Goal: Transaction & Acquisition: Obtain resource

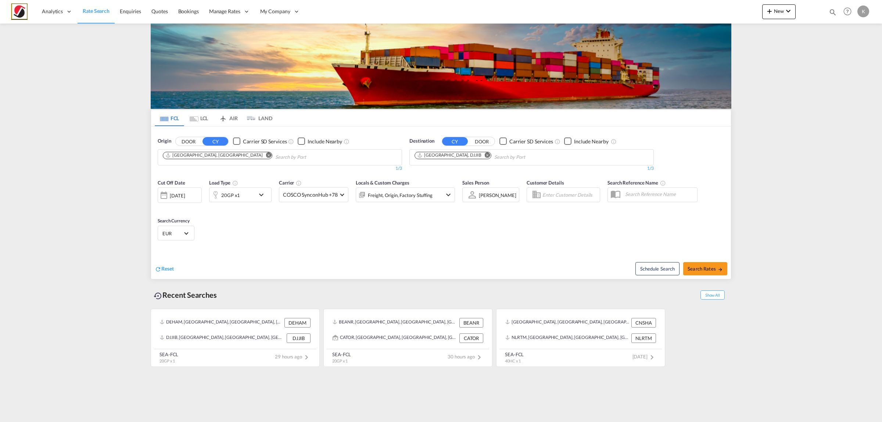
click at [480, 158] on button "Remove" at bounding box center [485, 155] width 11 height 7
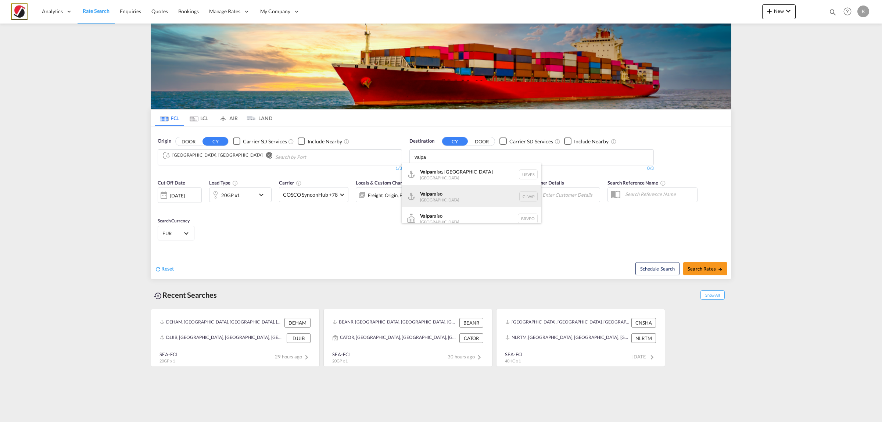
type input "valpa"
click at [464, 195] on div "Valpa raiso [GEOGRAPHIC_DATA] CLVAP" at bounding box center [472, 196] width 140 height 22
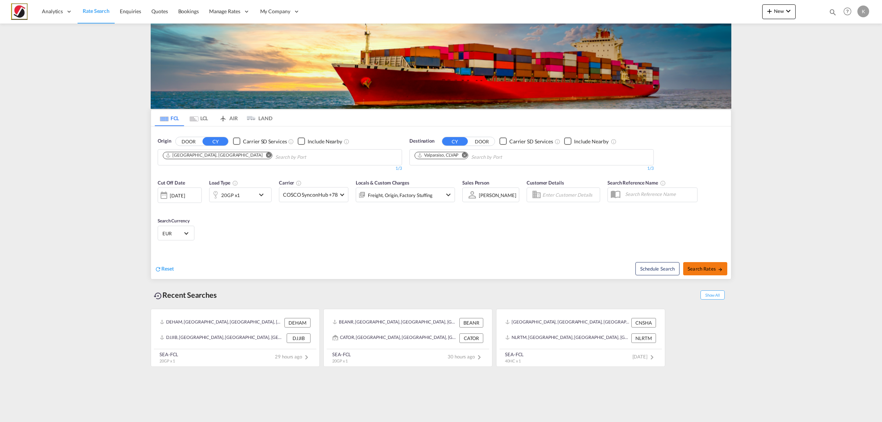
click at [702, 269] on span "Search Rates" at bounding box center [705, 269] width 35 height 6
type input "DEHAM to CLVAP / [DATE]"
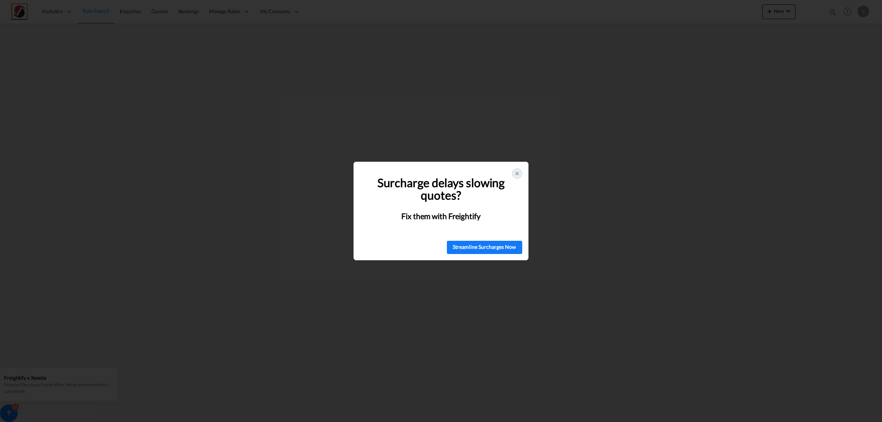
click at [519, 175] on icon at bounding box center [517, 174] width 6 height 6
